Goal: Task Accomplishment & Management: Manage account settings

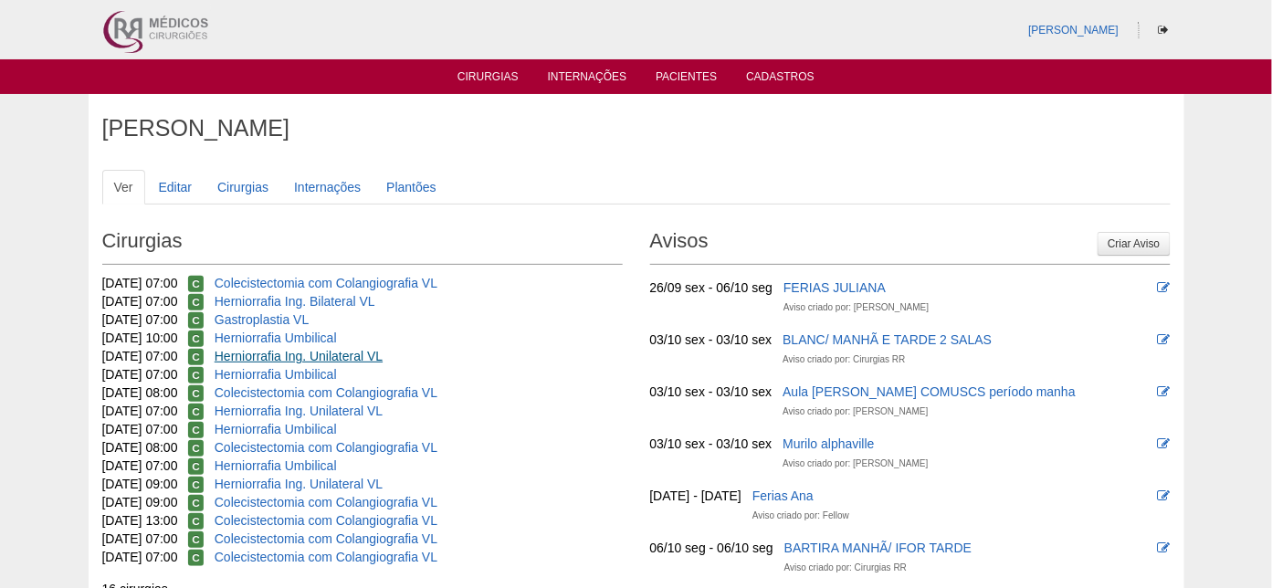
click at [267, 347] on div "09/10/2025 07:00 C Herniorrafia Ing. Unilateral VL" at bounding box center [362, 356] width 520 height 18
click at [253, 351] on link "Herniorrafia Ing. Unilateral VL" at bounding box center [299, 356] width 168 height 15
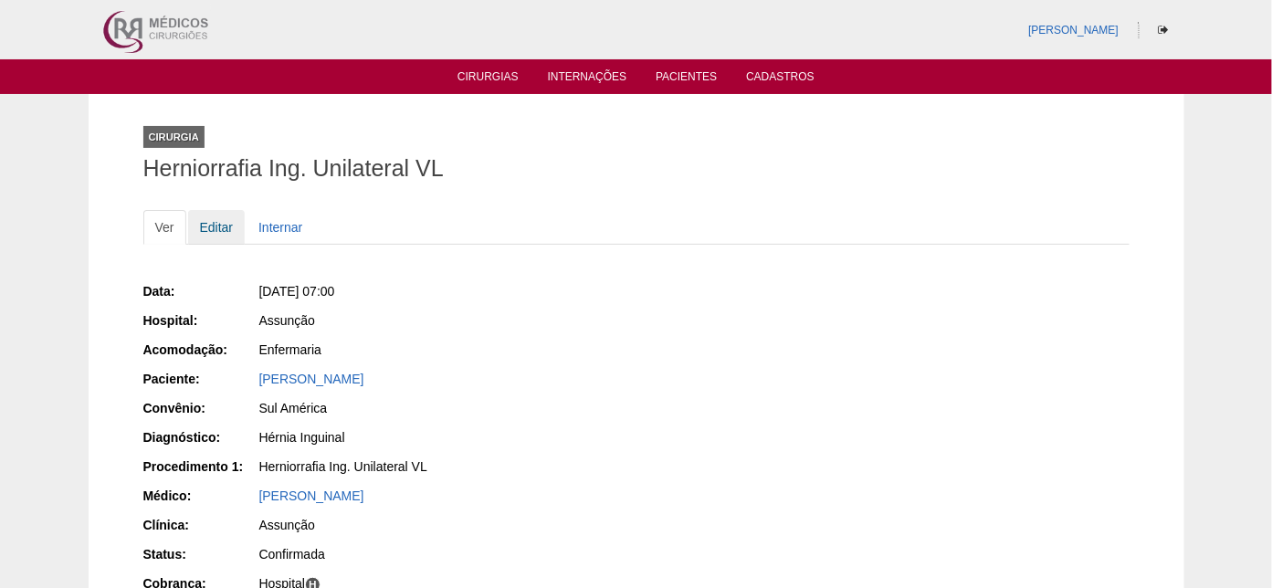
click at [215, 222] on link "Editar" at bounding box center [217, 227] width 58 height 35
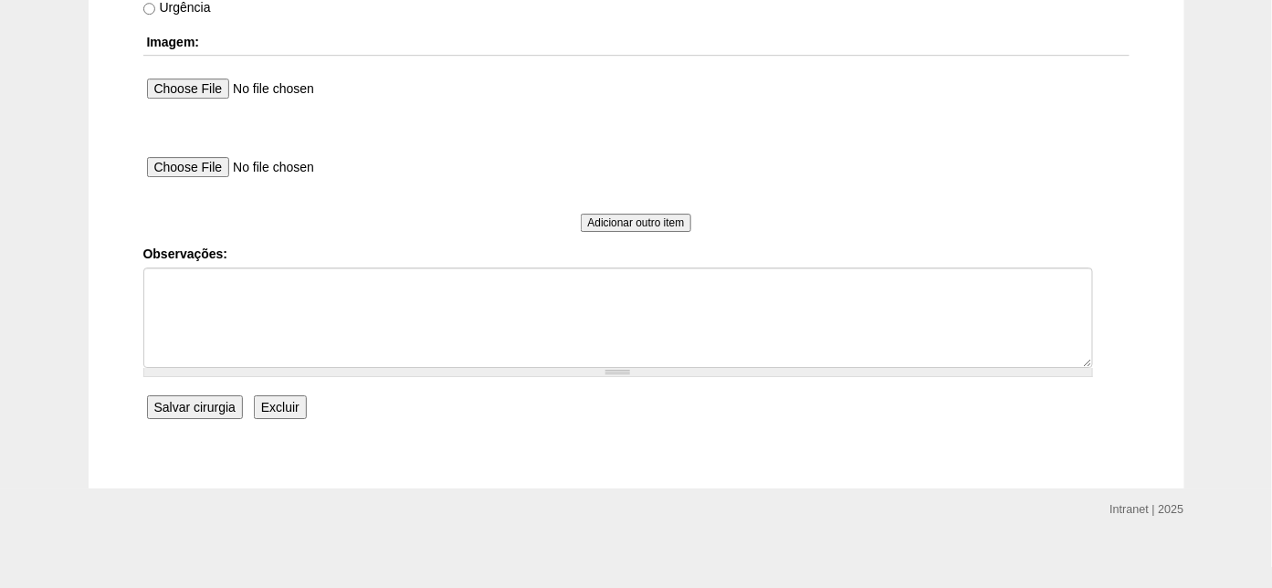
scroll to position [1759, 0]
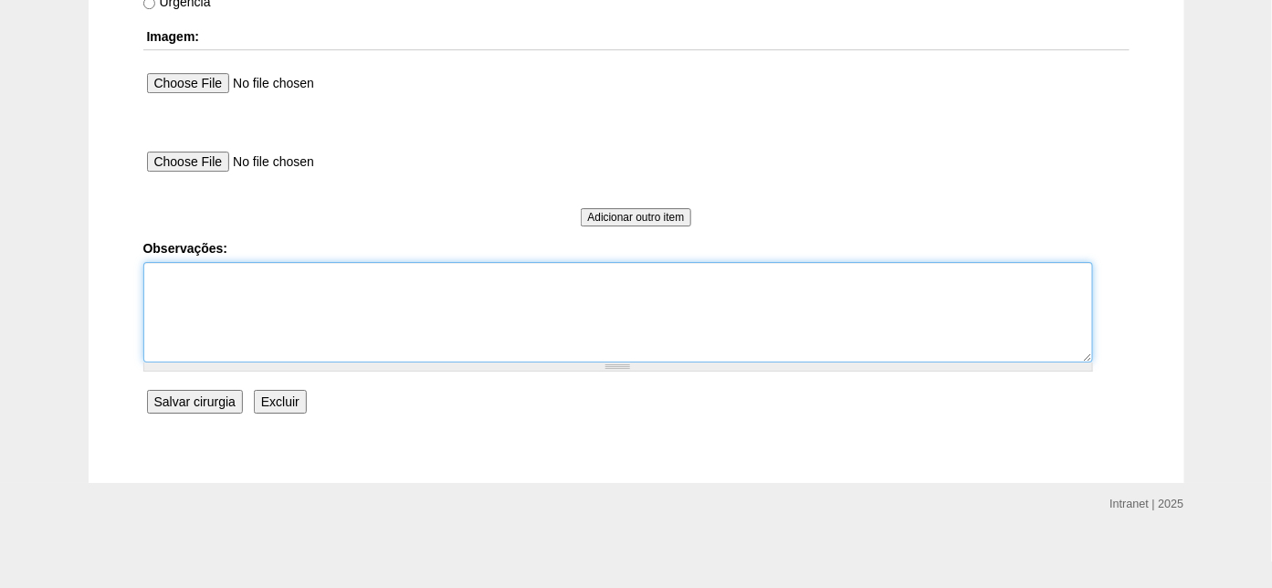
click at [224, 288] on textarea "Observações:" at bounding box center [617, 312] width 949 height 100
type textarea "Herniorrafia inguinal Direita"
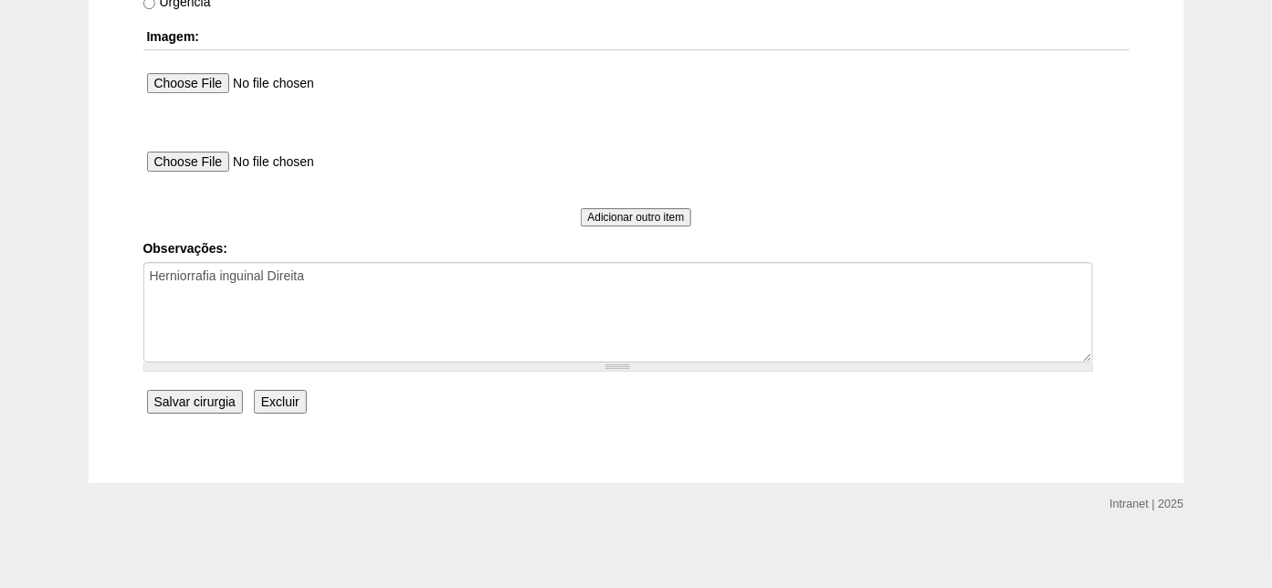
click at [185, 395] on input "Salvar cirurgia" at bounding box center [195, 402] width 96 height 24
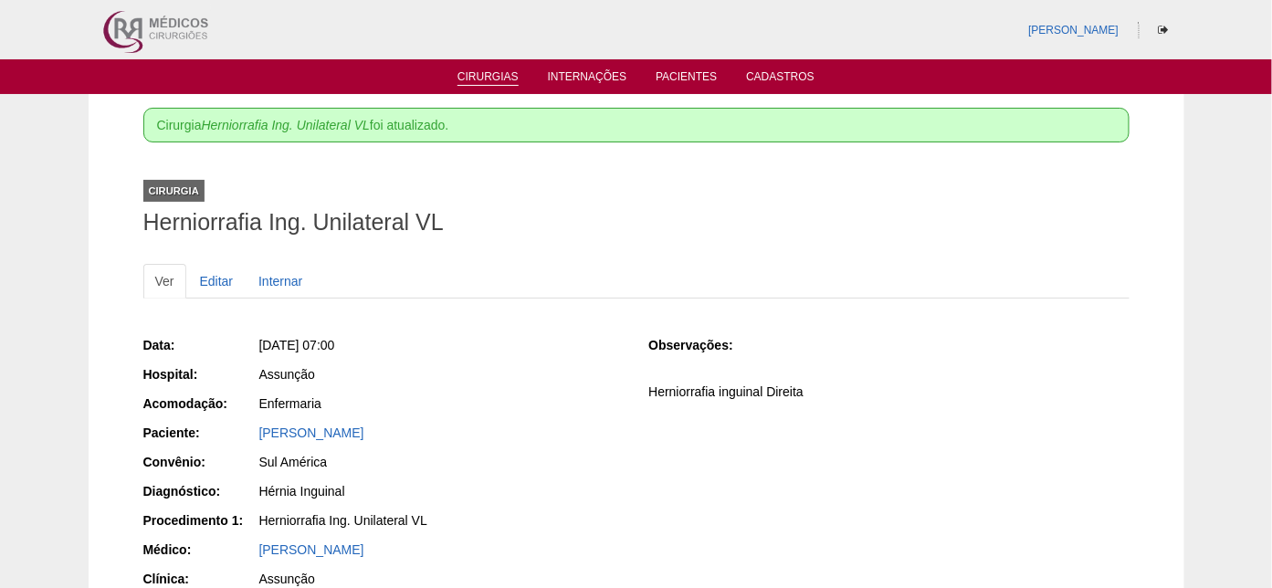
click at [482, 72] on link "Cirurgias" at bounding box center [487, 78] width 61 height 16
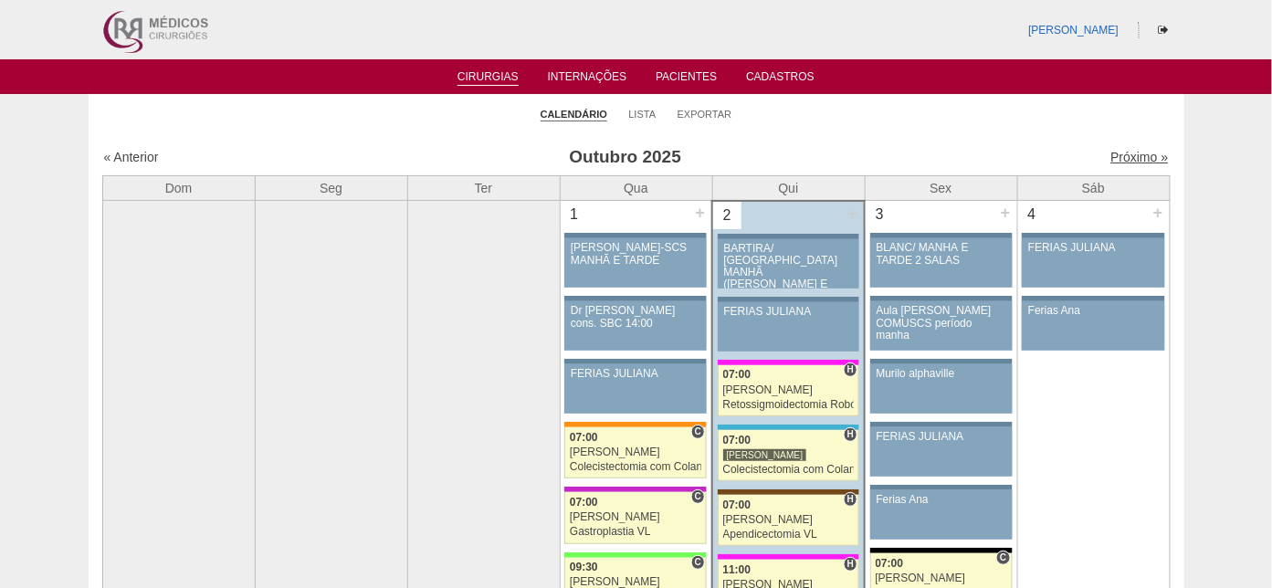
click at [1110, 153] on link "Próximo »" at bounding box center [1139, 157] width 58 height 15
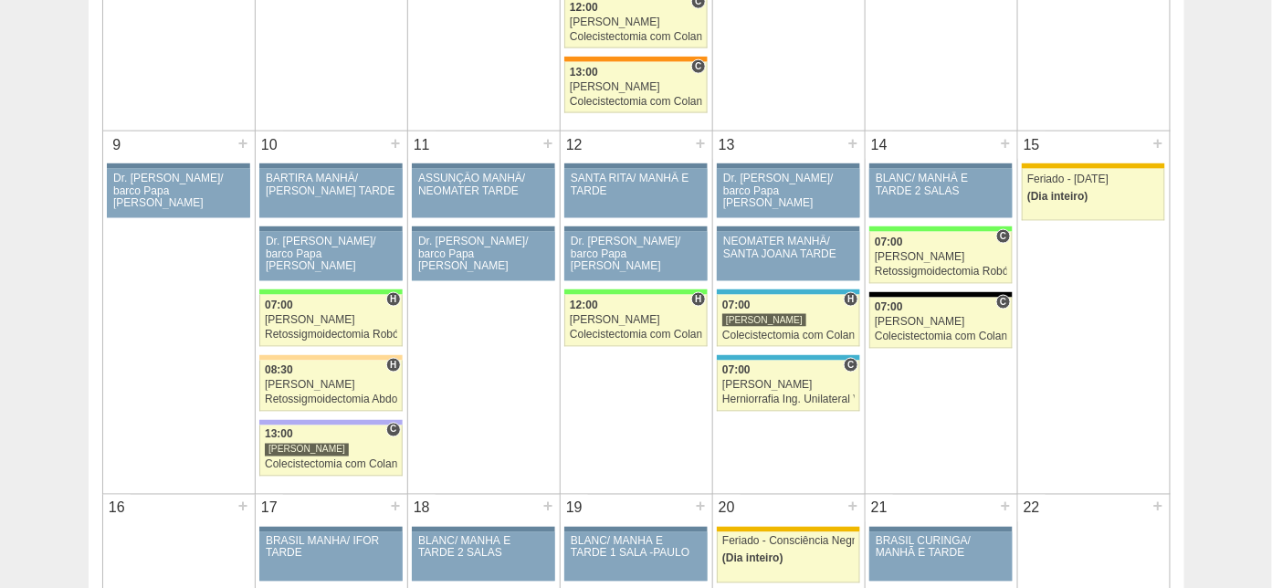
scroll to position [673, 0]
